Goal: Task Accomplishment & Management: Complete application form

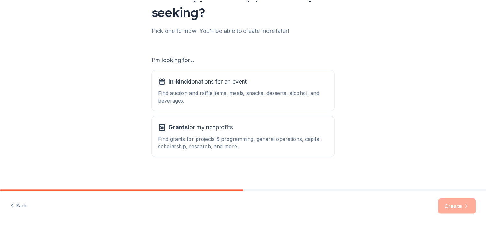
scroll to position [68, 0]
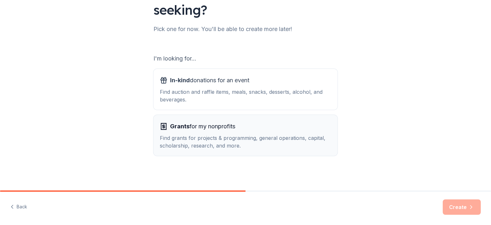
click at [194, 125] on span "Grants for my nonprofits" at bounding box center [202, 126] width 65 height 10
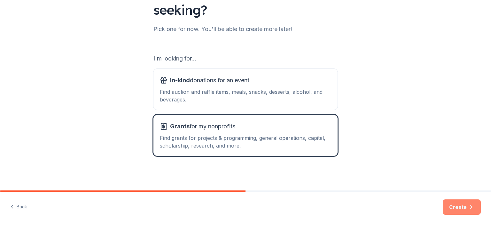
click at [459, 204] on button "Create" at bounding box center [462, 206] width 38 height 15
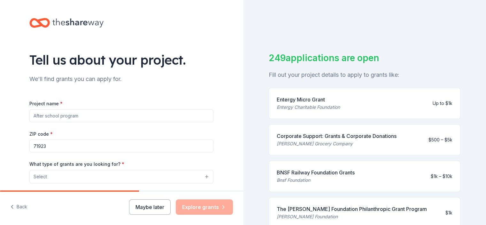
click at [78, 115] on input "Project name *" at bounding box center [121, 115] width 184 height 13
type input "Community Family Enrichment Center"
click at [55, 176] on button "Select" at bounding box center [121, 176] width 184 height 13
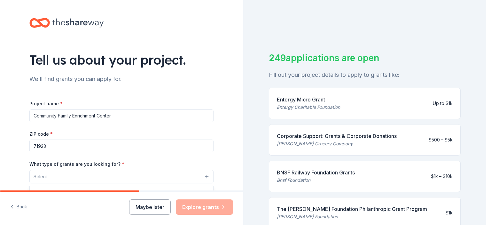
click at [45, 175] on button "Select" at bounding box center [121, 176] width 184 height 13
click at [205, 175] on button "Select" at bounding box center [121, 176] width 184 height 13
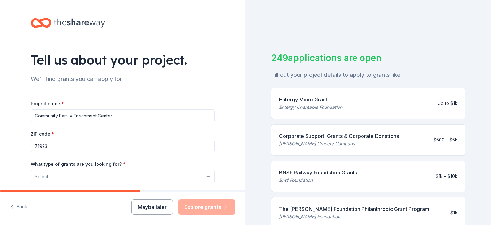
click at [205, 175] on button "Select" at bounding box center [123, 176] width 184 height 13
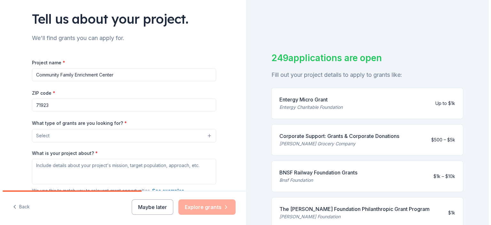
scroll to position [43, 0]
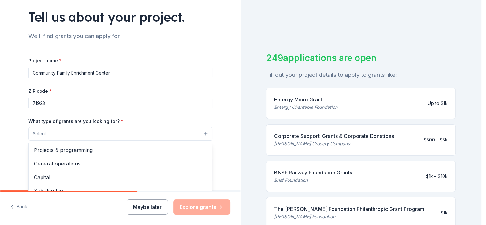
click at [45, 133] on button "Select" at bounding box center [120, 133] width 184 height 13
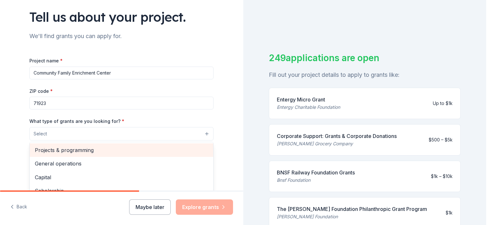
click at [204, 143] on div "Projects & programming" at bounding box center [122, 149] width 184 height 13
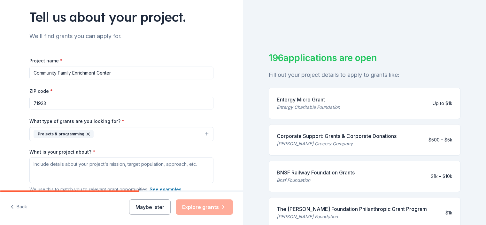
click at [64, 132] on div "Projects & programming" at bounding box center [64, 134] width 60 height 8
click at [95, 134] on button "Projects & programming" at bounding box center [123, 134] width 184 height 14
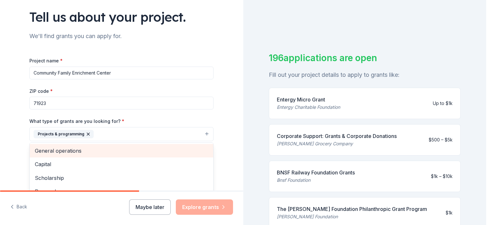
click at [70, 149] on span "General operations" at bounding box center [121, 150] width 173 height 8
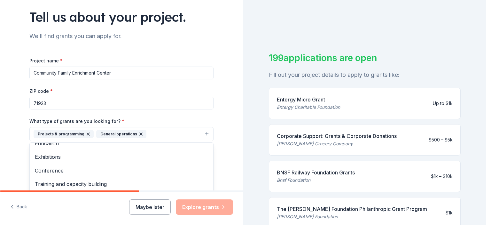
scroll to position [48, 0]
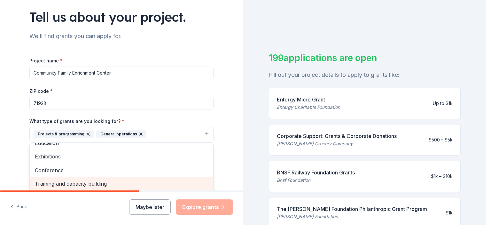
click at [67, 183] on span "Training and capacity building" at bounding box center [121, 183] width 173 height 8
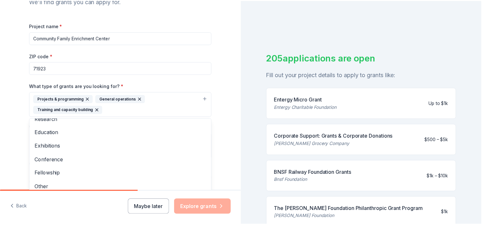
scroll to position [127, 0]
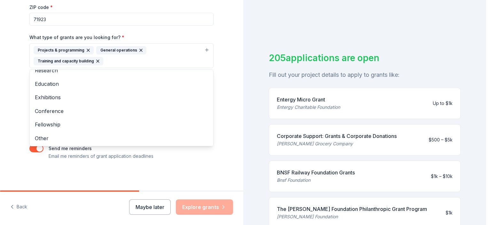
click at [218, 139] on div "Tell us about your project. We'll find grants you can apply for. Project name *…" at bounding box center [121, 31] width 205 height 317
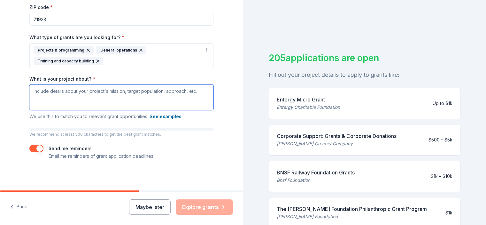
click at [36, 101] on textarea "What is your project about? *" at bounding box center [121, 97] width 184 height 26
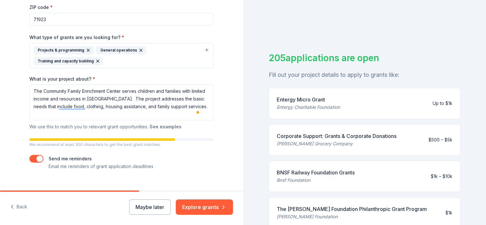
click at [170, 126] on button "See examples" at bounding box center [166, 127] width 32 height 8
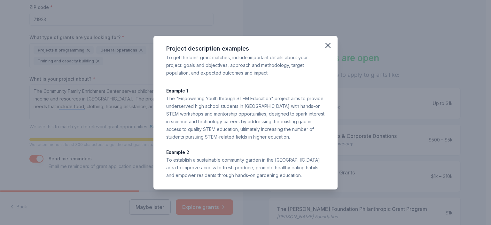
click at [131, 155] on div "Project description examples To get the best grant matches, include important d…" at bounding box center [245, 112] width 491 height 225
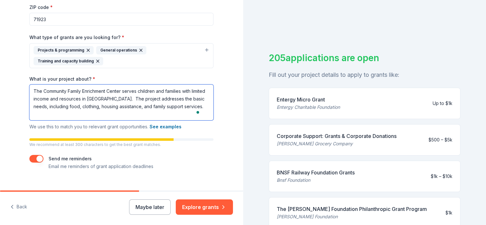
type textarea "The Community Family Enrichment Center serves children and families with limite…"
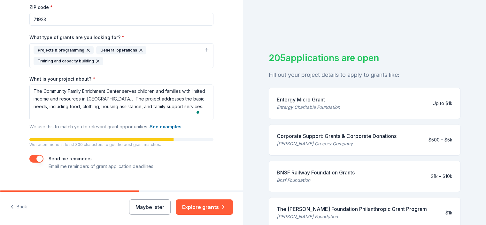
click at [50, 167] on p "Email me reminders of grant application deadlines" at bounding box center [101, 166] width 105 height 8
click at [37, 157] on button "button" at bounding box center [36, 159] width 14 height 8
click at [31, 158] on button "button" at bounding box center [36, 159] width 14 height 8
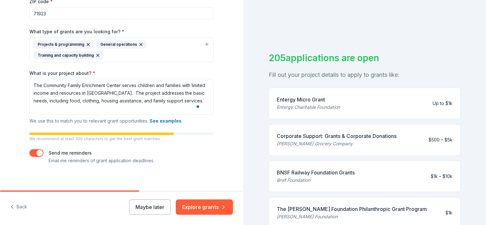
scroll to position [137, 0]
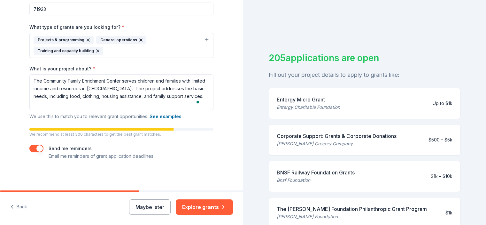
click at [157, 154] on div "Send me reminders Email me reminders of grant application deadlines" at bounding box center [121, 152] width 184 height 15
click at [90, 147] on label "Send me reminders" at bounding box center [70, 148] width 43 height 5
click at [154, 206] on button "Maybe later" at bounding box center [150, 206] width 42 height 15
click at [156, 206] on button "Maybe later" at bounding box center [150, 206] width 42 height 15
